Goal: Transaction & Acquisition: Obtain resource

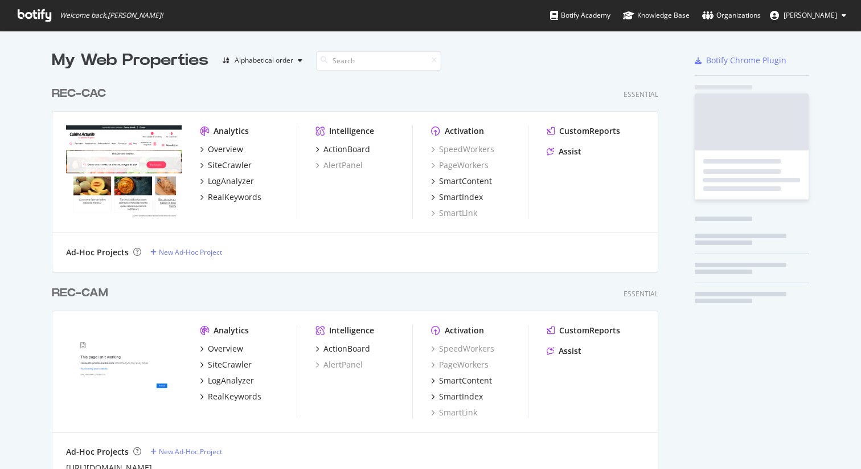
scroll to position [2763, 607]
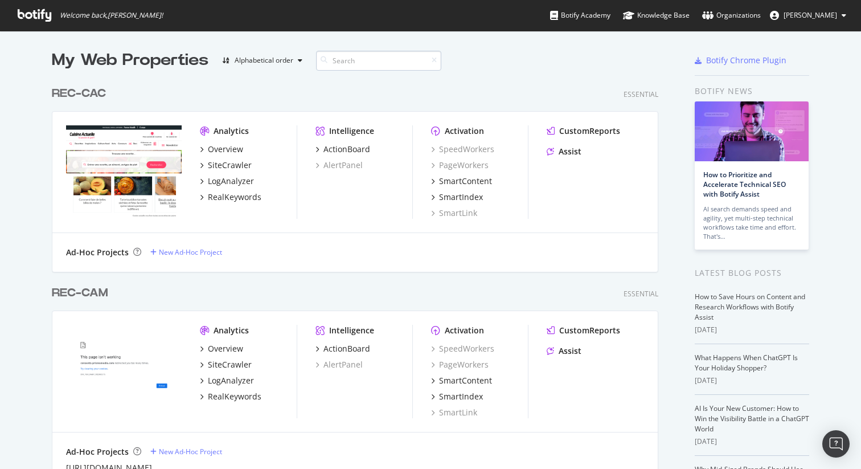
click at [343, 61] on input at bounding box center [378, 61] width 125 height 20
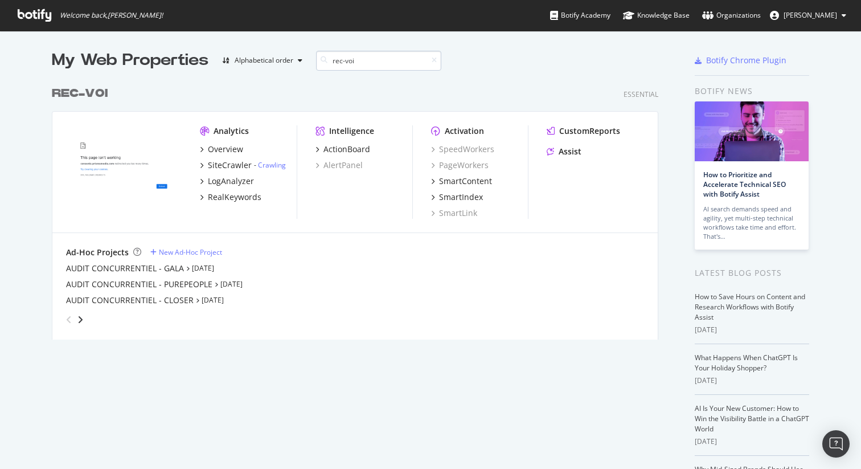
scroll to position [259, 607]
type input "rec-voi"
click at [221, 166] on div "SiteCrawler" at bounding box center [230, 164] width 44 height 11
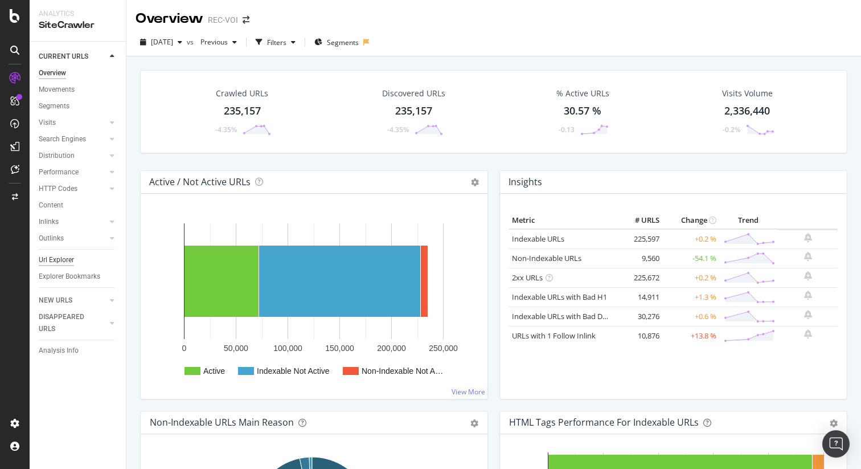
click at [50, 260] on div "Url Explorer" at bounding box center [56, 260] width 35 height 12
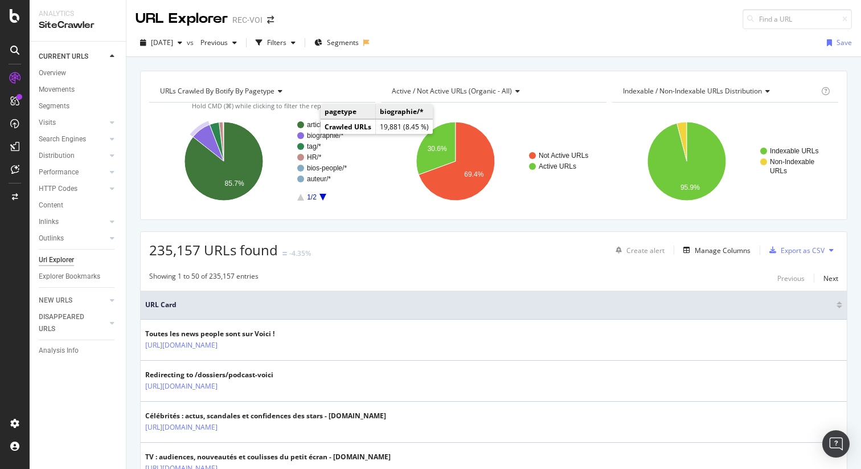
click at [310, 133] on text "biographie/*" at bounding box center [325, 136] width 36 height 8
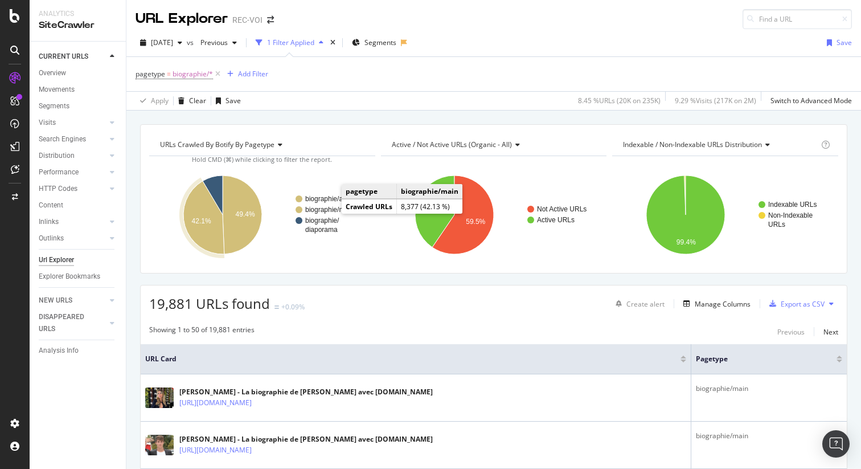
click at [319, 208] on text "biographie/main" at bounding box center [329, 210] width 48 height 8
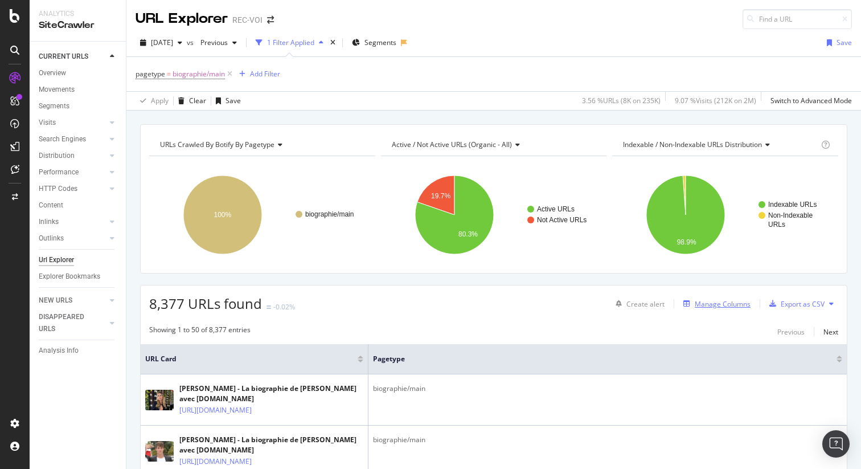
click at [701, 301] on div "Manage Columns" at bounding box center [723, 304] width 56 height 10
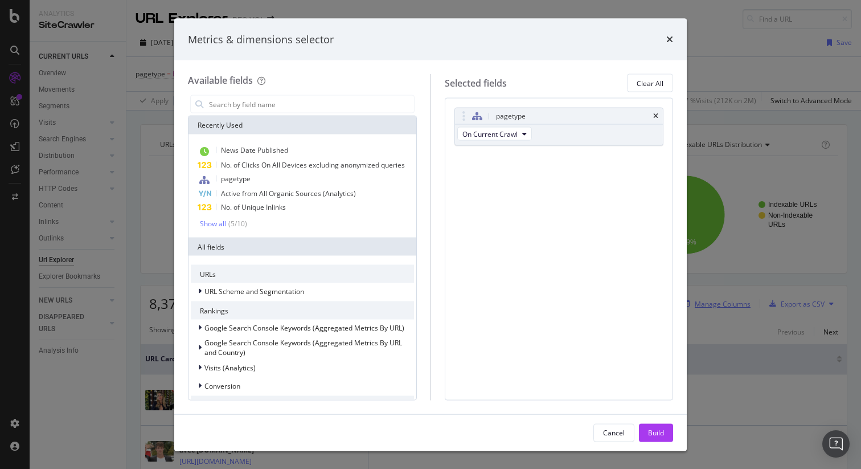
scroll to position [1, 0]
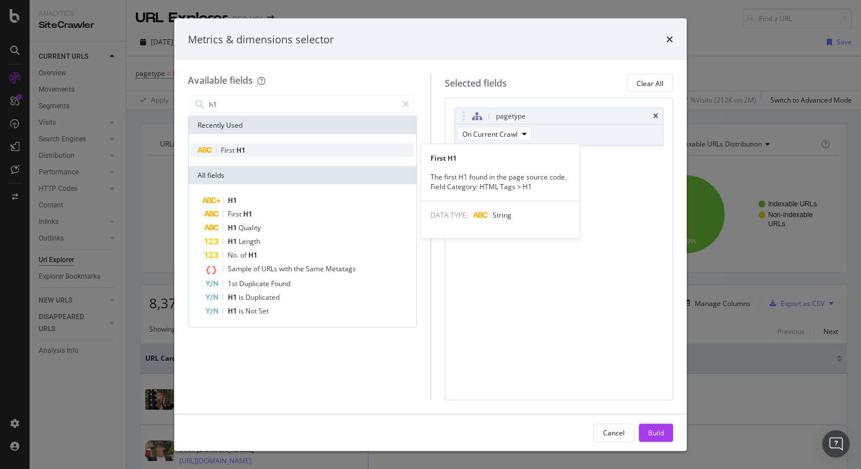
click at [338, 151] on div "First H1" at bounding box center [302, 150] width 223 height 14
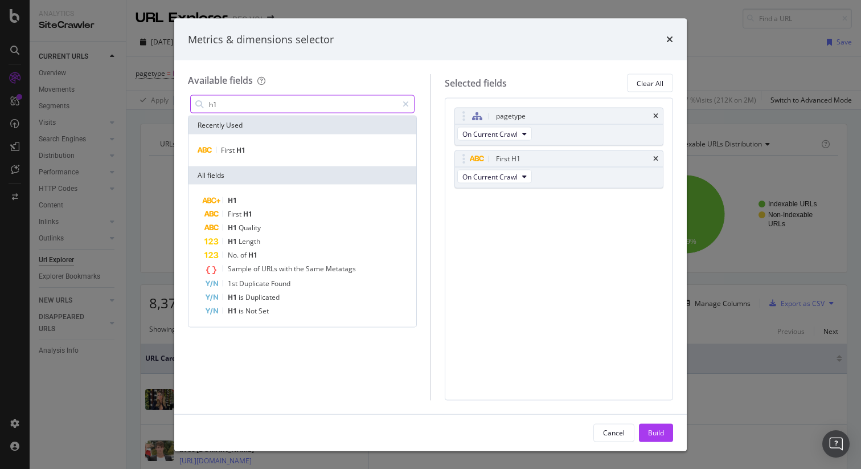
click at [317, 102] on input "h1" at bounding box center [303, 104] width 190 height 17
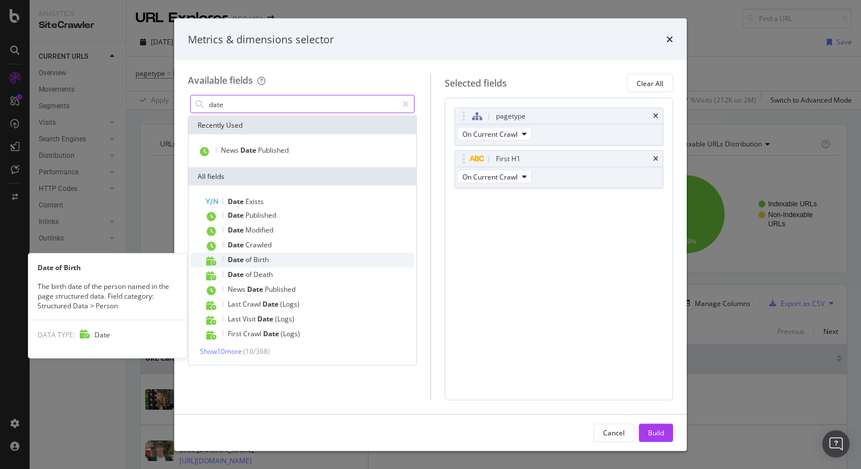
type input "date"
click at [271, 254] on div "Date of Birth" at bounding box center [309, 260] width 210 height 15
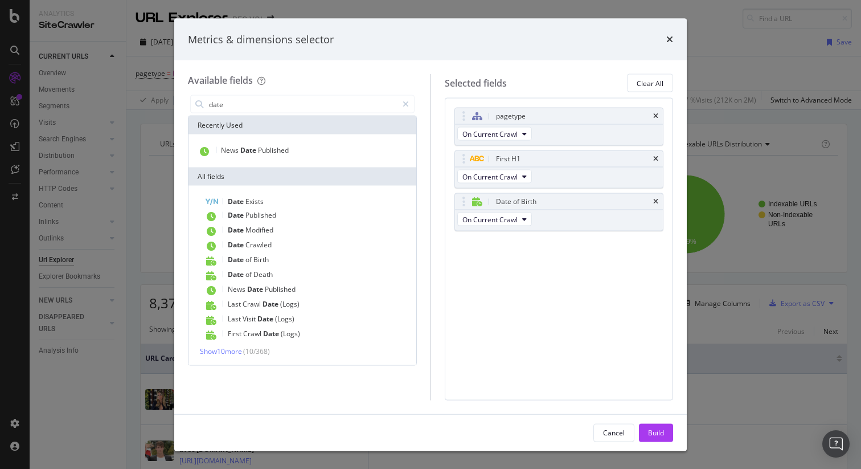
click at [512, 338] on div "pagetype On Current Crawl First H1 On Current Crawl Date of Birth On Current Cr…" at bounding box center [559, 249] width 229 height 302
click at [649, 429] on div "Build" at bounding box center [656, 432] width 16 height 10
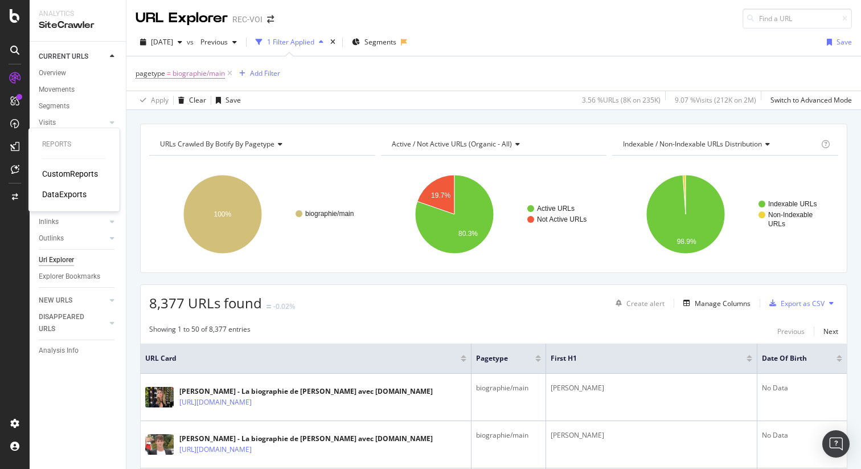
click at [63, 192] on div "DataExports" at bounding box center [64, 193] width 44 height 11
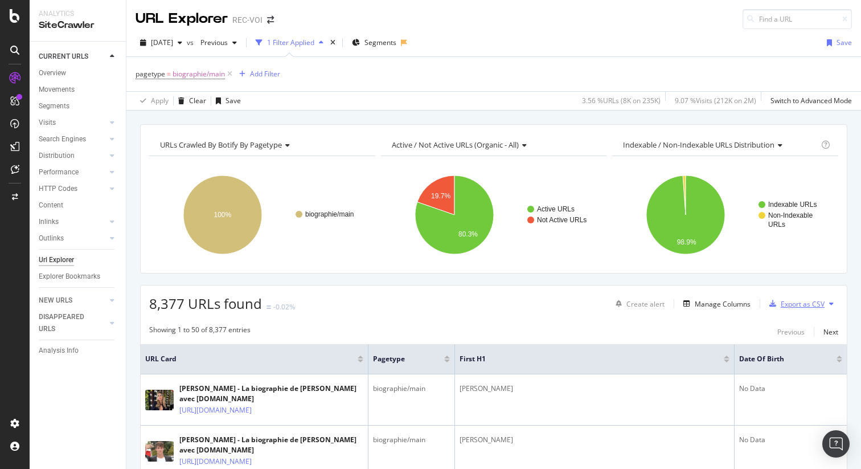
click at [781, 304] on div "Export as CSV" at bounding box center [803, 304] width 44 height 10
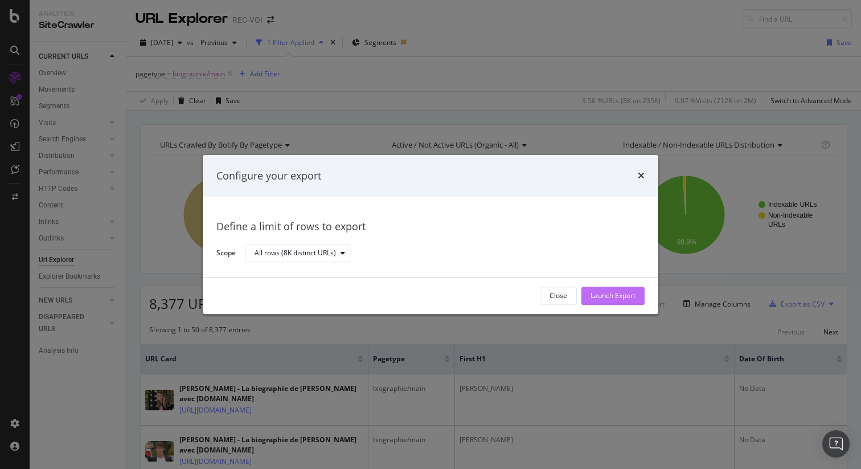
click at [610, 297] on div "Launch Export" at bounding box center [612, 296] width 45 height 10
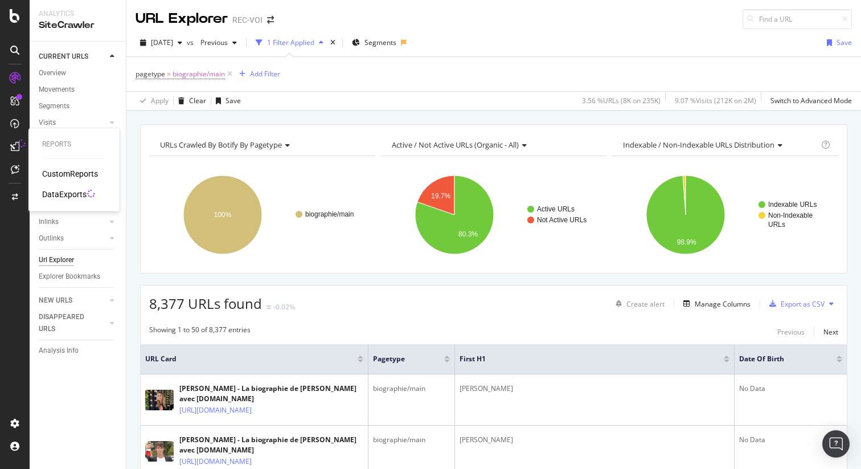
click at [73, 198] on div "DataExports" at bounding box center [64, 193] width 44 height 11
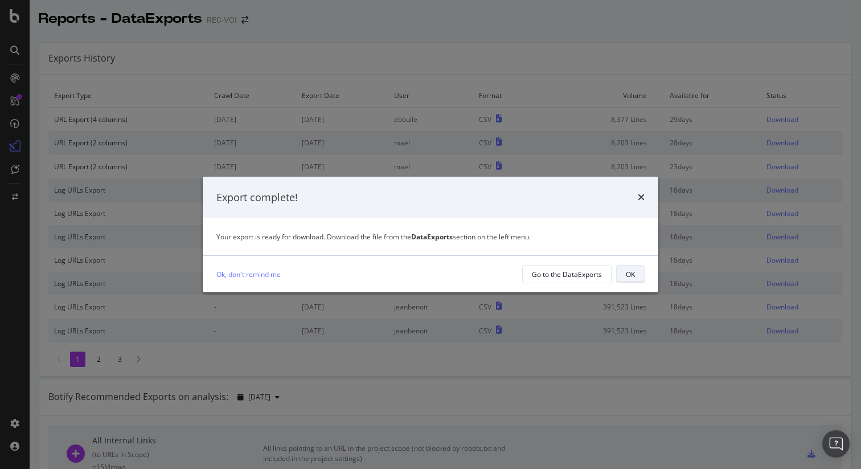
click at [640, 277] on button "OK" at bounding box center [630, 274] width 28 height 18
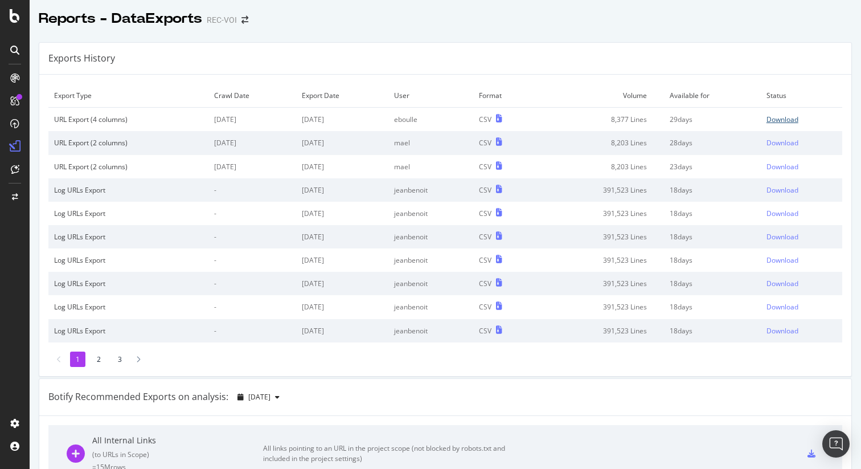
click at [774, 121] on div "Download" at bounding box center [782, 119] width 32 height 10
click at [14, 15] on icon at bounding box center [15, 16] width 10 height 14
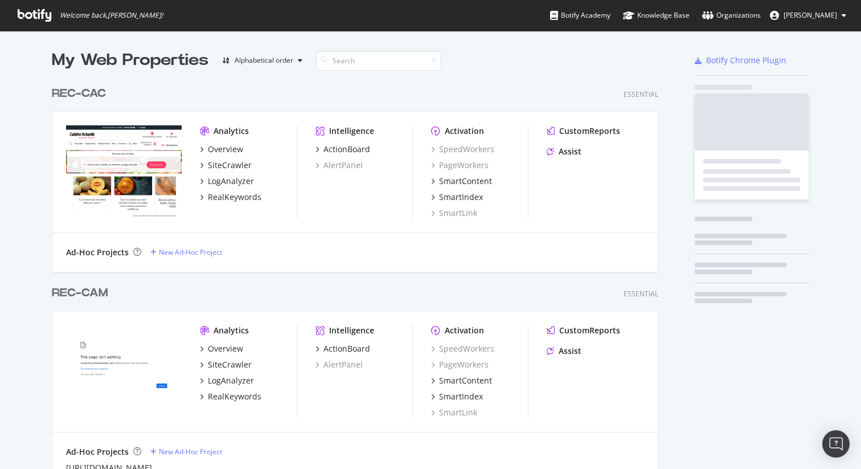
scroll to position [2763, 607]
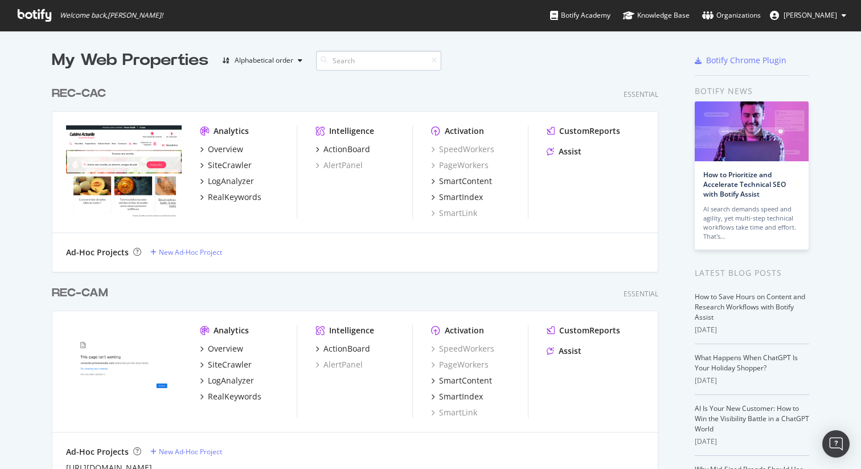
click at [346, 63] on input at bounding box center [378, 61] width 125 height 20
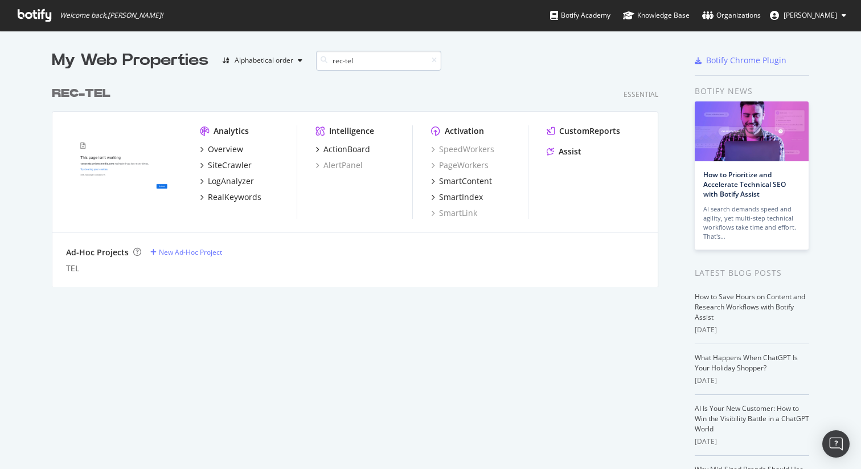
scroll to position [207, 607]
type input "rec-tel"
click at [231, 162] on div "SiteCrawler" at bounding box center [230, 164] width 44 height 11
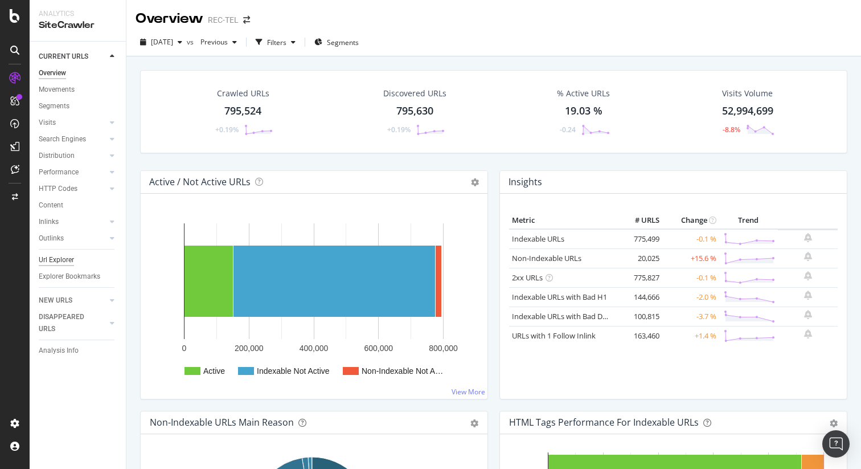
click at [71, 262] on div "Url Explorer" at bounding box center [56, 260] width 35 height 12
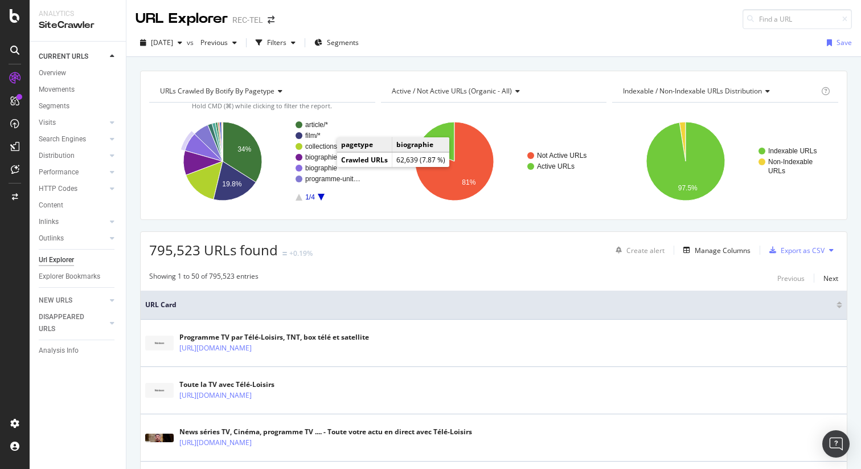
click at [326, 169] on text "biographie" at bounding box center [321, 168] width 32 height 8
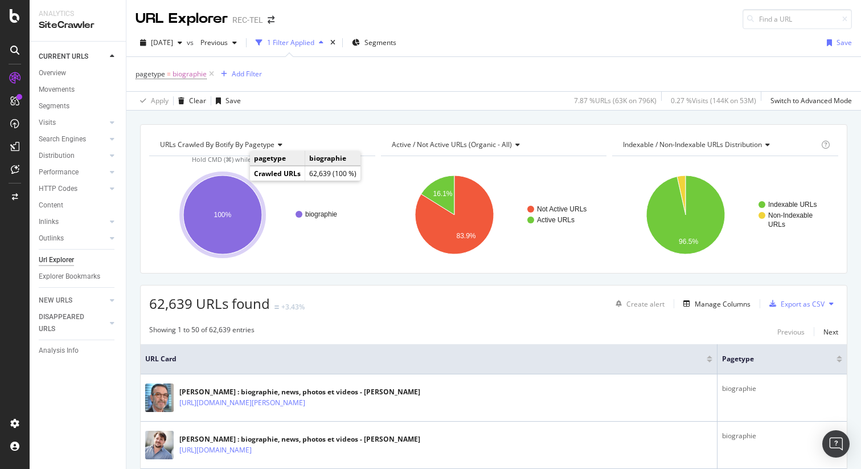
click at [239, 184] on ellipse "A chart." at bounding box center [222, 214] width 79 height 79
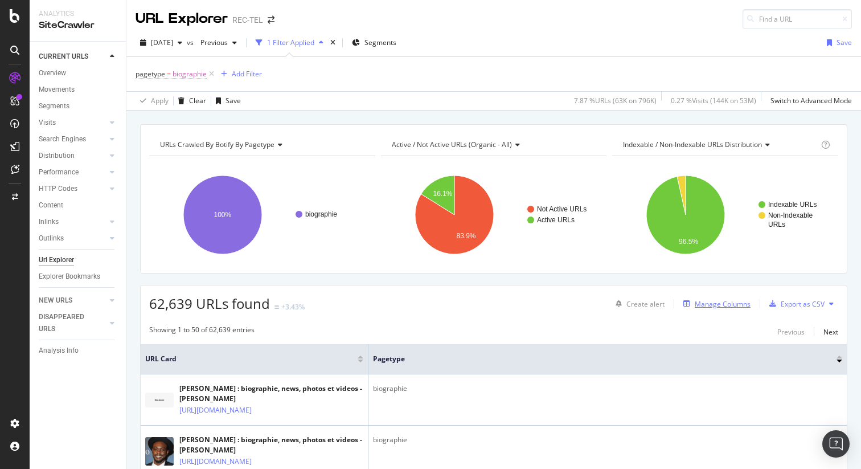
click at [696, 303] on div "Manage Columns" at bounding box center [723, 304] width 56 height 10
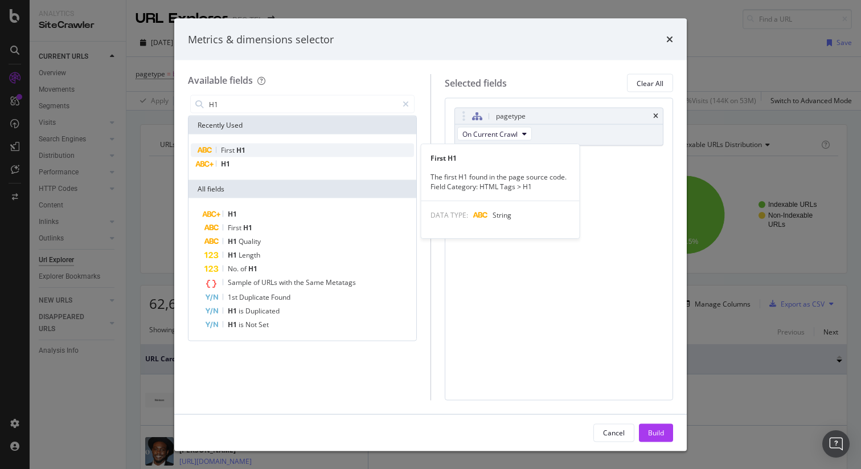
type input "H1"
click at [250, 149] on div "First H1" at bounding box center [302, 150] width 223 height 14
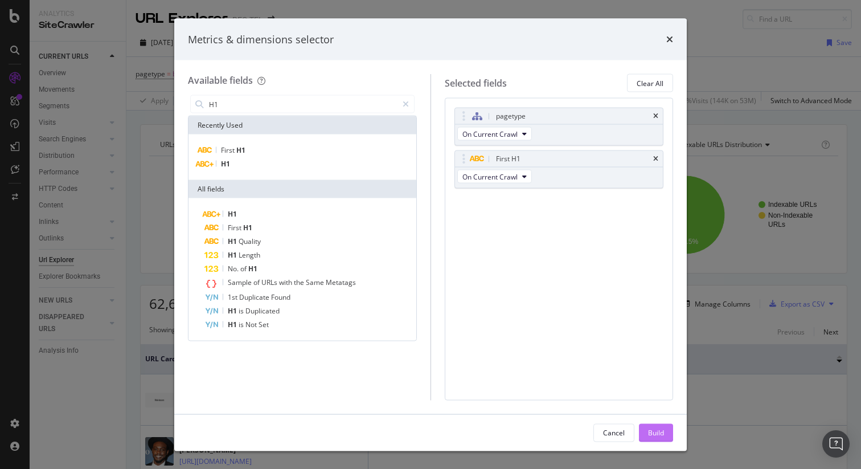
click at [651, 437] on div "Build" at bounding box center [656, 432] width 16 height 17
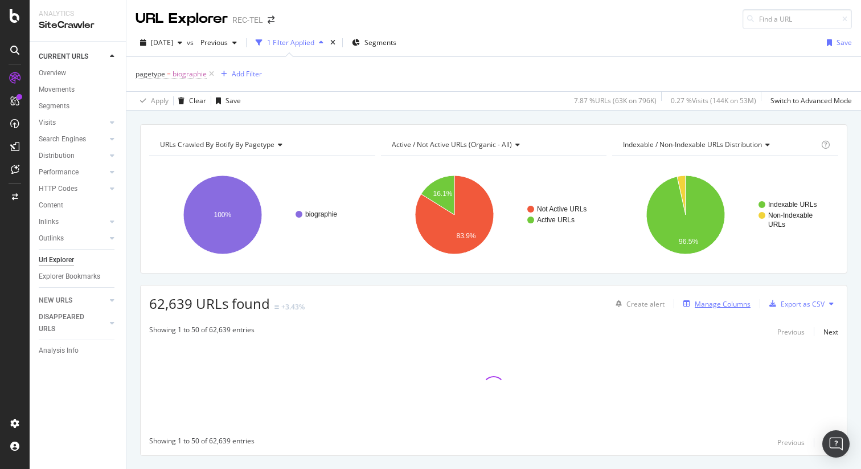
click at [695, 305] on div "Manage Columns" at bounding box center [723, 304] width 56 height 10
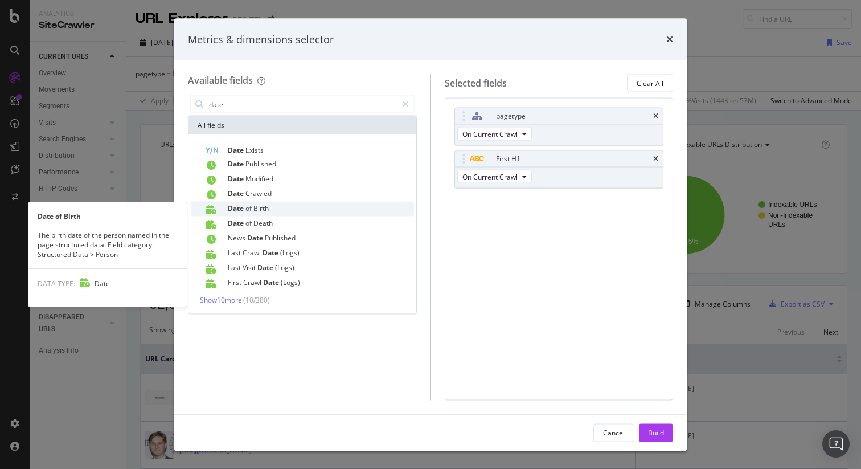
type input "date"
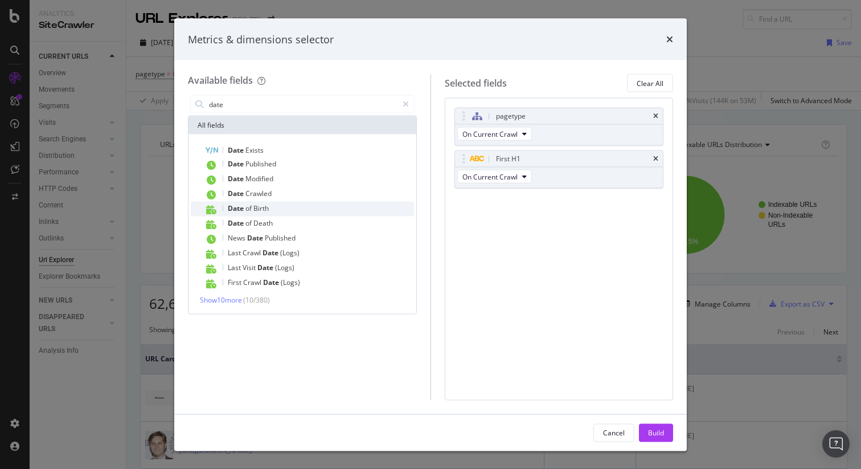
click at [281, 211] on div "Date of Birth" at bounding box center [309, 209] width 210 height 15
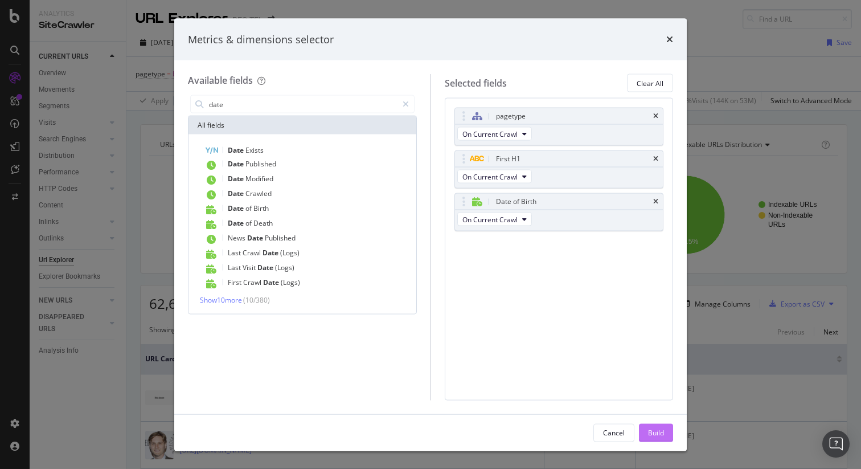
click at [655, 433] on div "Build" at bounding box center [656, 432] width 16 height 10
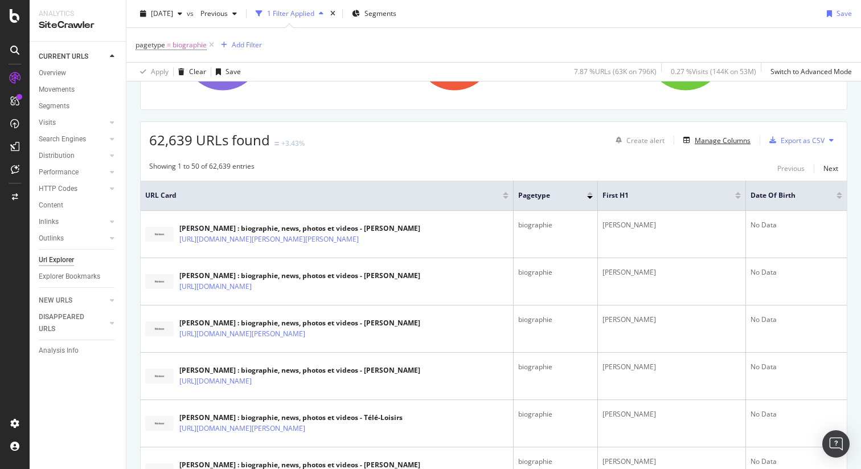
scroll to position [67, 0]
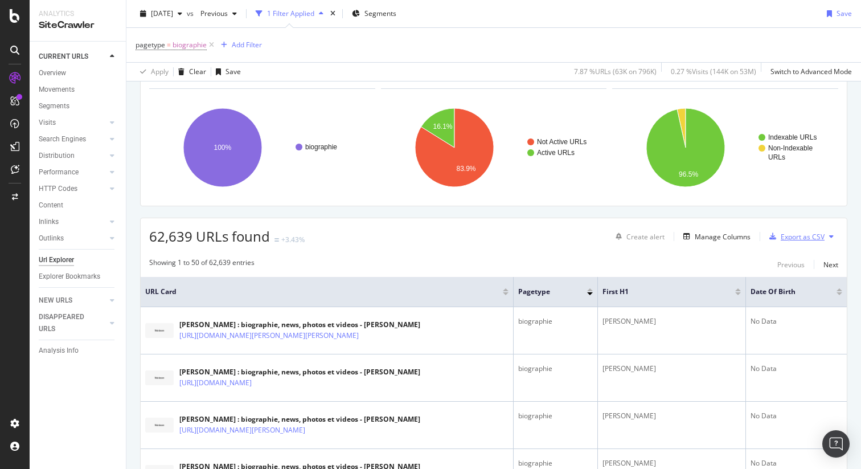
click at [782, 240] on div "Export as CSV" at bounding box center [803, 237] width 44 height 10
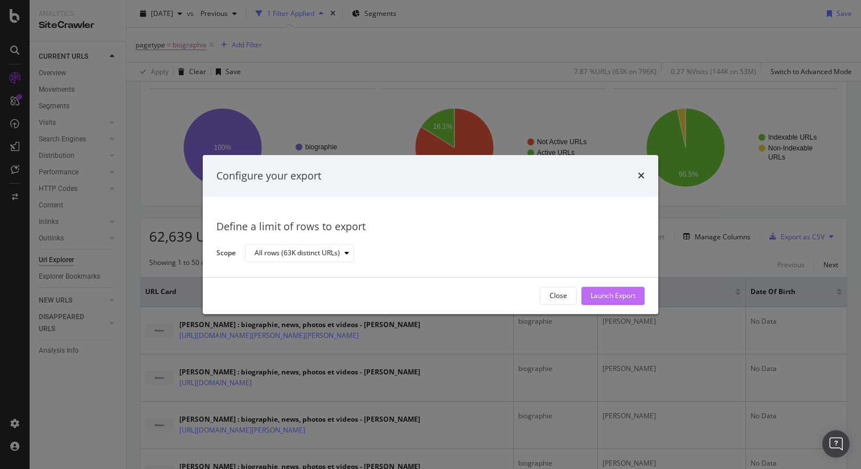
click at [622, 294] on div "Launch Export" at bounding box center [612, 296] width 45 height 10
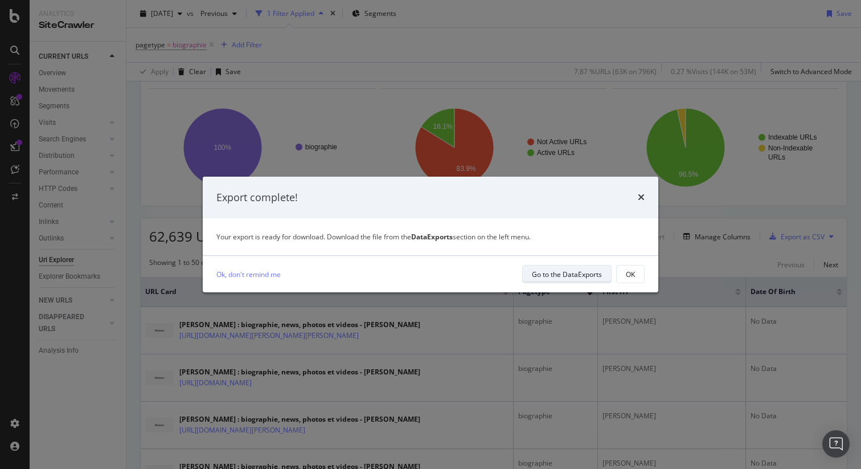
click at [551, 274] on div "Go to the DataExports" at bounding box center [567, 274] width 70 height 10
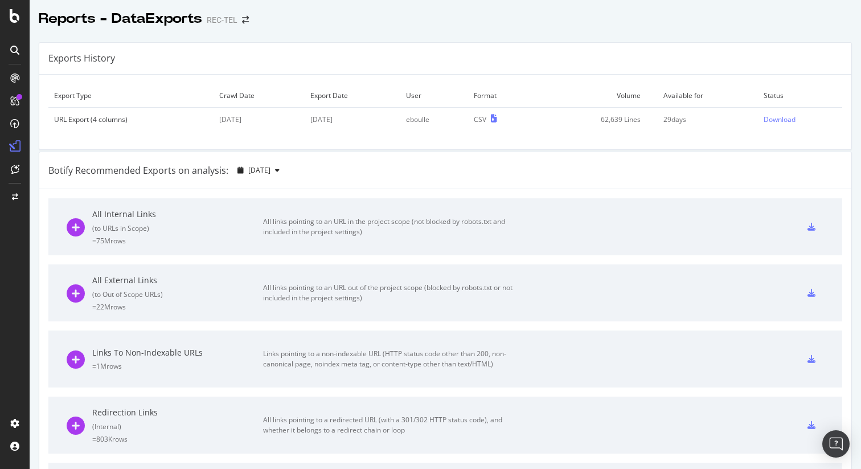
click at [758, 127] on td "Download" at bounding box center [800, 120] width 84 height 24
click at [763, 119] on div "Download" at bounding box center [779, 119] width 32 height 10
